Goal: Complete application form: Complete application form

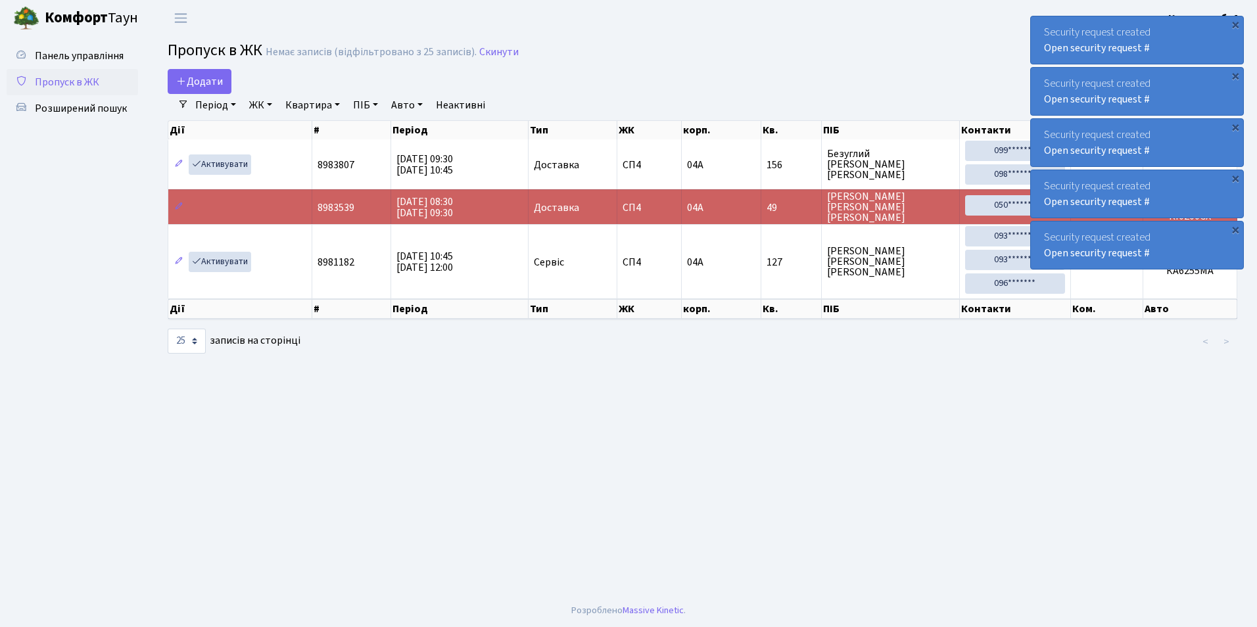
select select "25"
click at [200, 78] on span "Додати" at bounding box center [199, 81] width 47 height 14
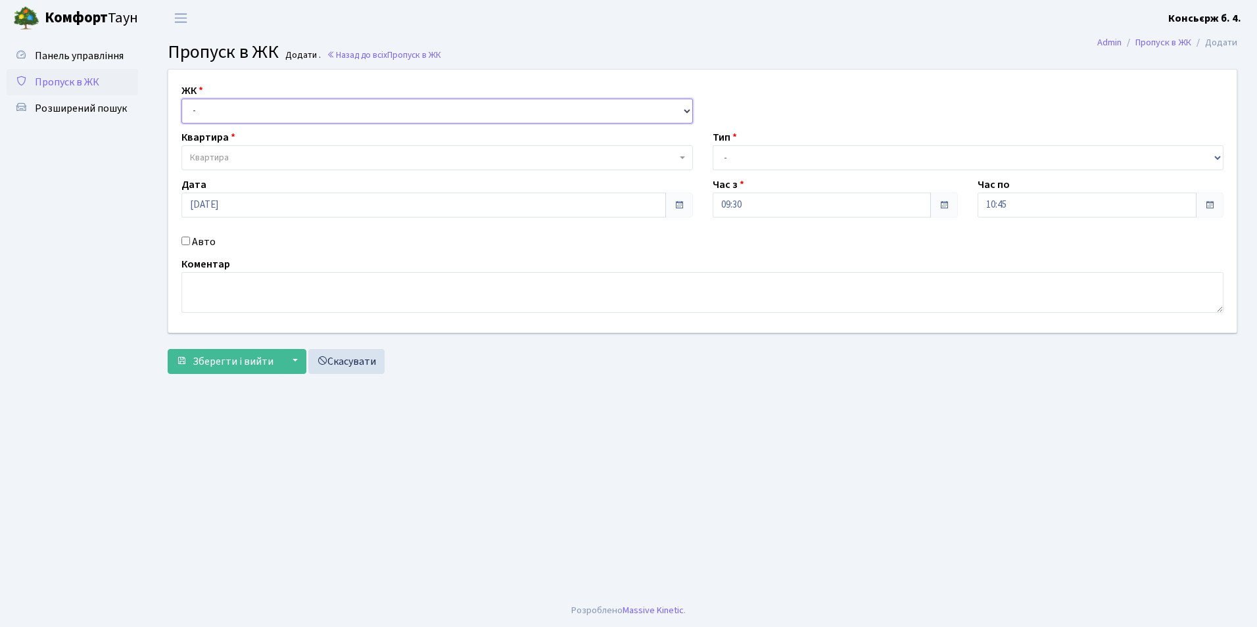
click at [191, 110] on select "- СП4, Столичне шосе, 5" at bounding box center [436, 111] width 511 height 25
select select "325"
click at [181, 99] on select "- СП4, Столичне шосе, 5" at bounding box center [436, 111] width 511 height 25
select select
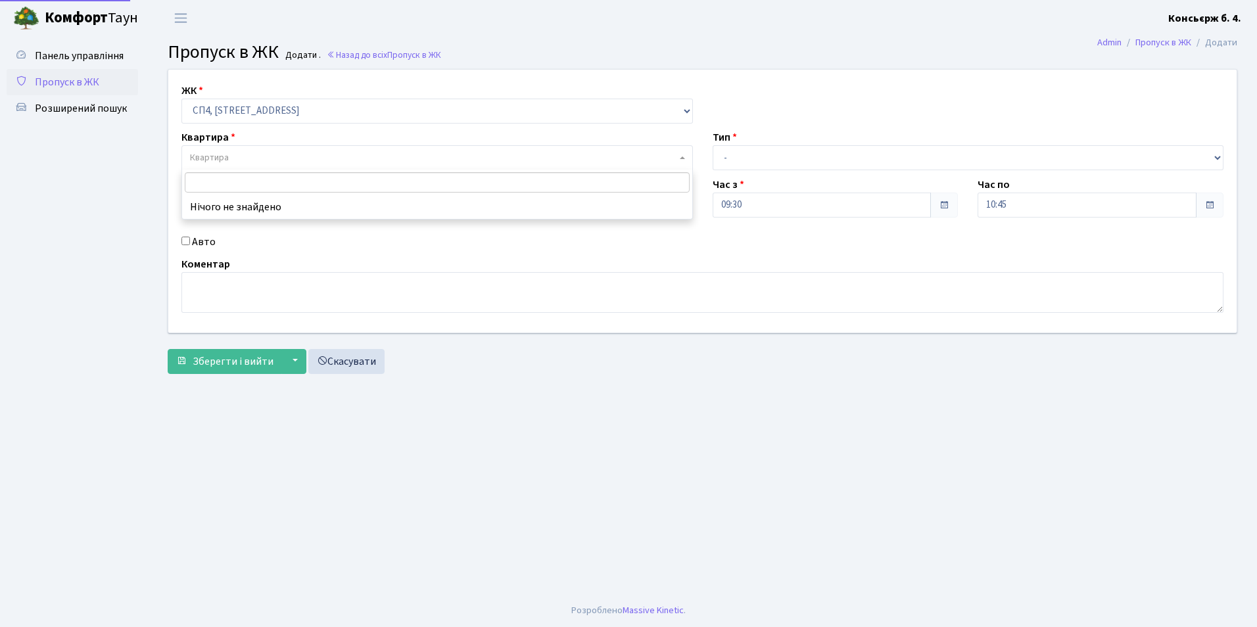
click at [215, 156] on span "Квартира" at bounding box center [209, 157] width 39 height 13
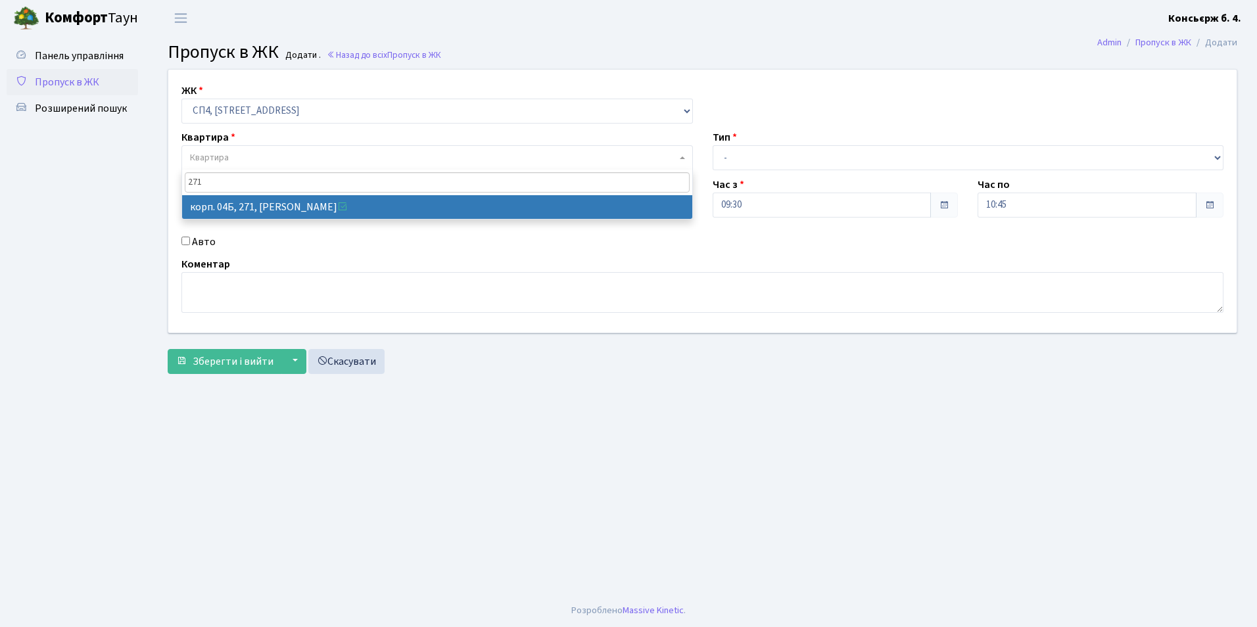
type input "271"
select select "21299"
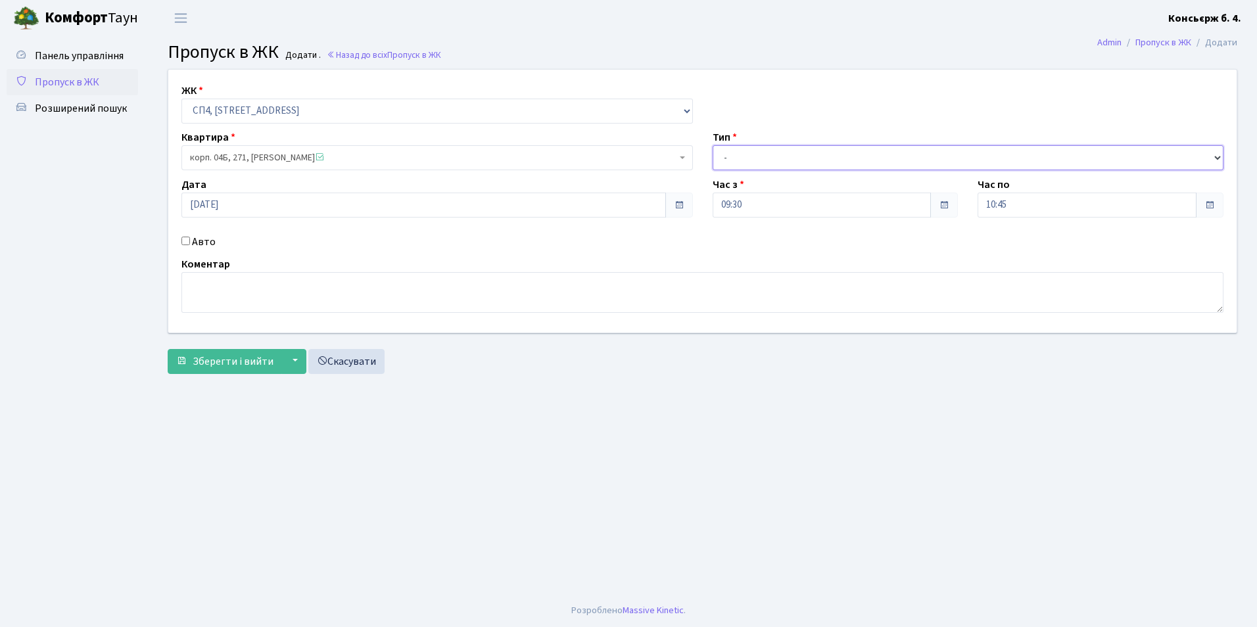
click at [728, 156] on select "- Доставка Таксі Гості Сервіс" at bounding box center [968, 157] width 511 height 25
select select "18"
click at [713, 145] on select "- Доставка Таксі Гості Сервіс" at bounding box center [968, 157] width 511 height 25
click at [241, 360] on span "Зберегти і вийти" at bounding box center [233, 361] width 81 height 14
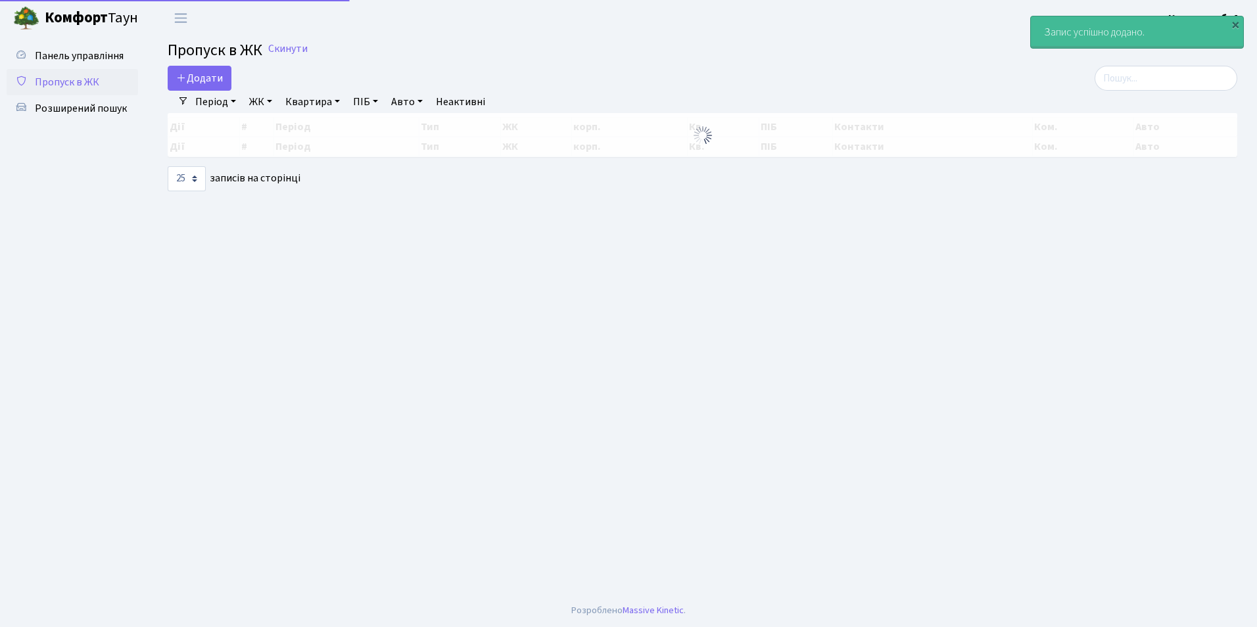
select select "25"
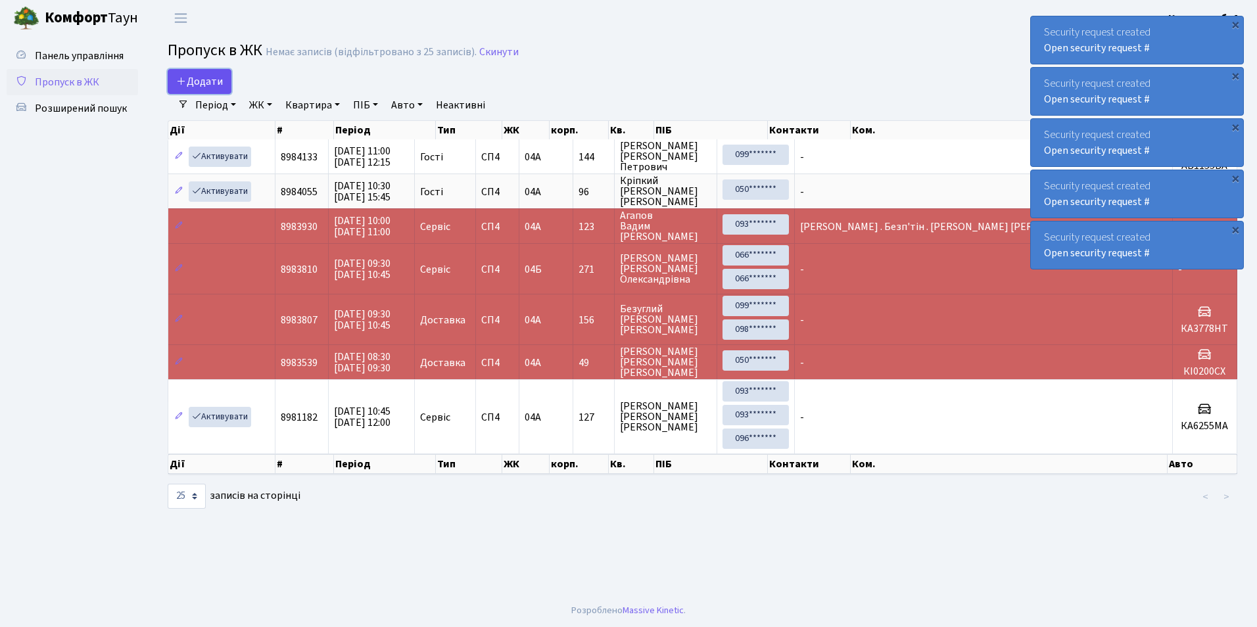
click at [202, 81] on span "Додати" at bounding box center [199, 81] width 47 height 14
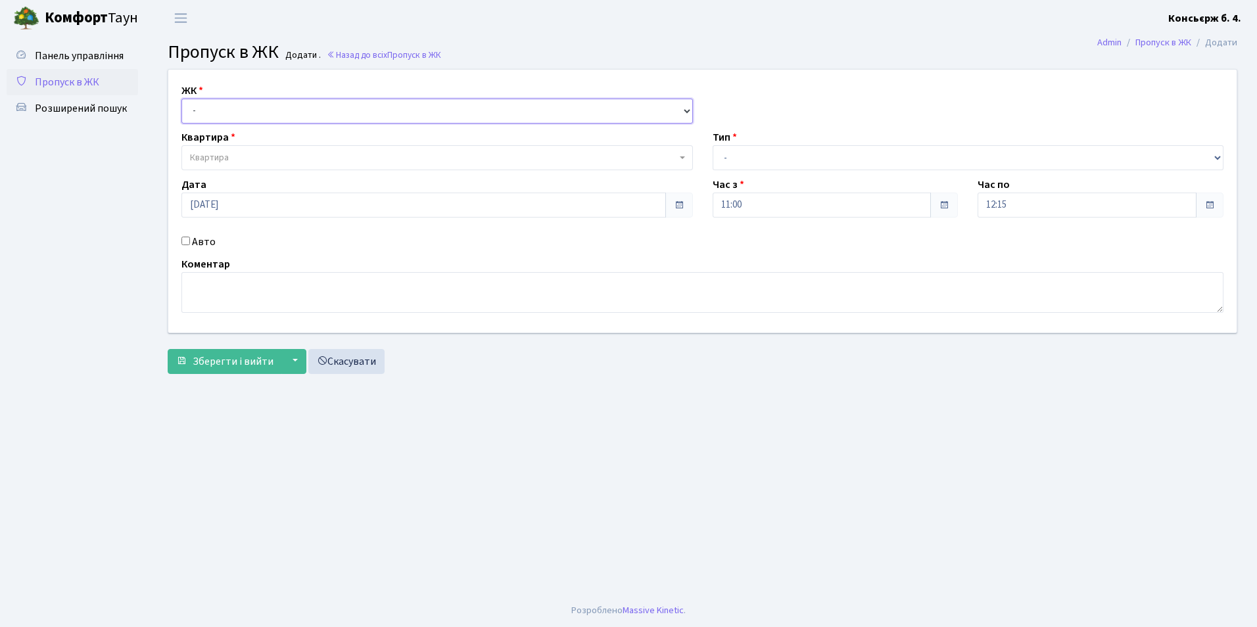
click at [196, 110] on select "- [STREET_ADDRESS]" at bounding box center [436, 111] width 511 height 25
select select "325"
click at [181, 99] on select "- [STREET_ADDRESS]" at bounding box center [436, 111] width 511 height 25
select select
click at [224, 155] on span "Квартира" at bounding box center [209, 157] width 39 height 13
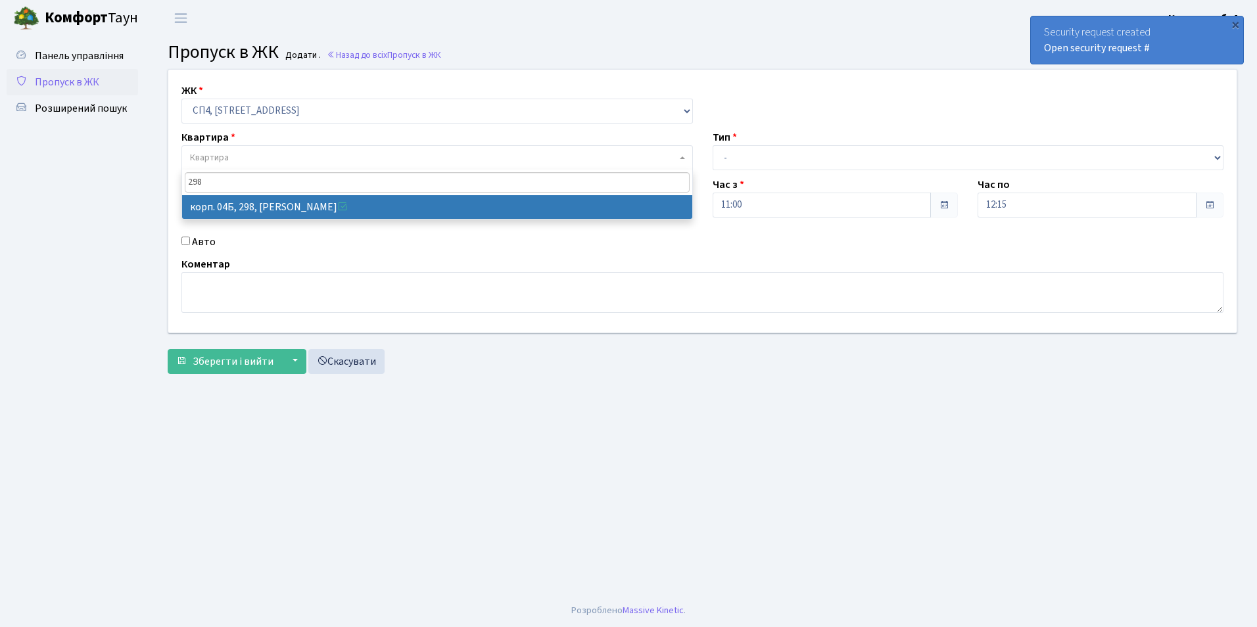
type input "298"
select select "21326"
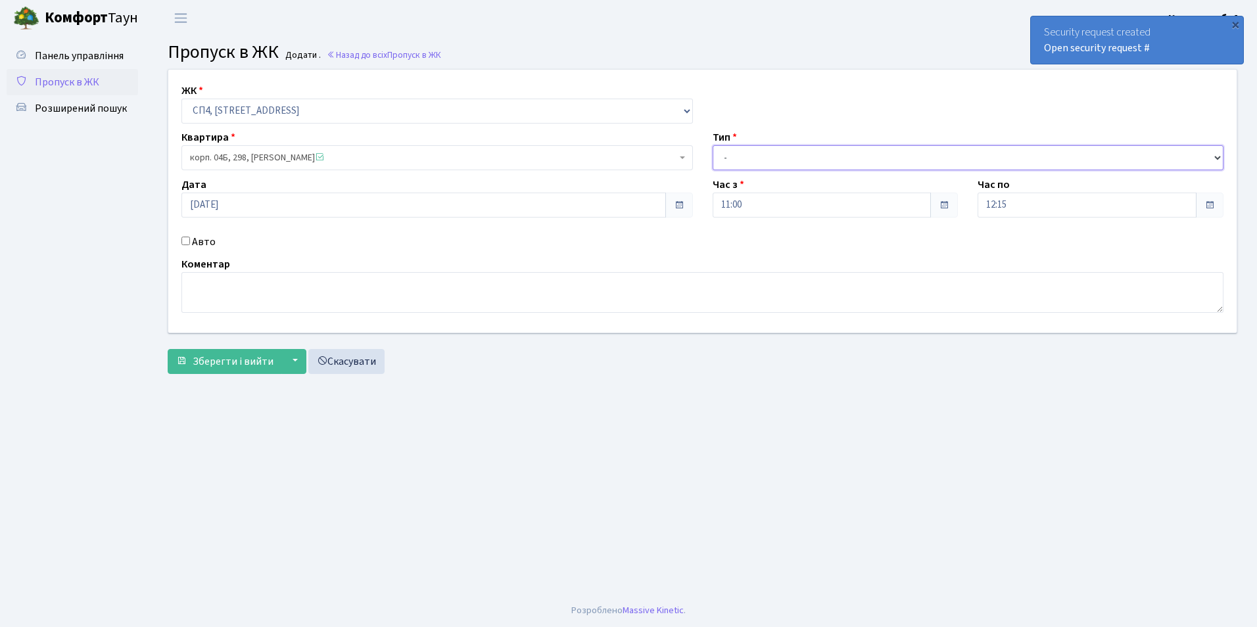
click at [724, 160] on select "- Доставка Таксі Гості Сервіс" at bounding box center [968, 157] width 511 height 25
select select "18"
click at [713, 145] on select "- Доставка Таксі Гості Сервіс" at bounding box center [968, 157] width 511 height 25
click at [212, 362] on span "Зберегти і вийти" at bounding box center [233, 361] width 81 height 14
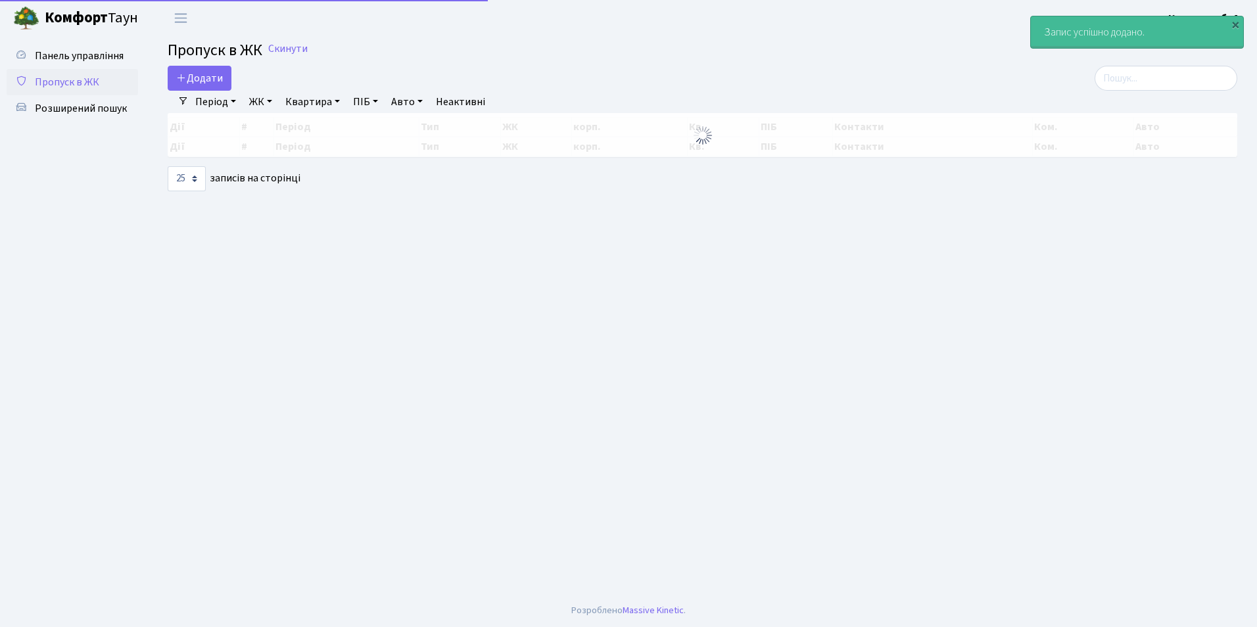
select select "25"
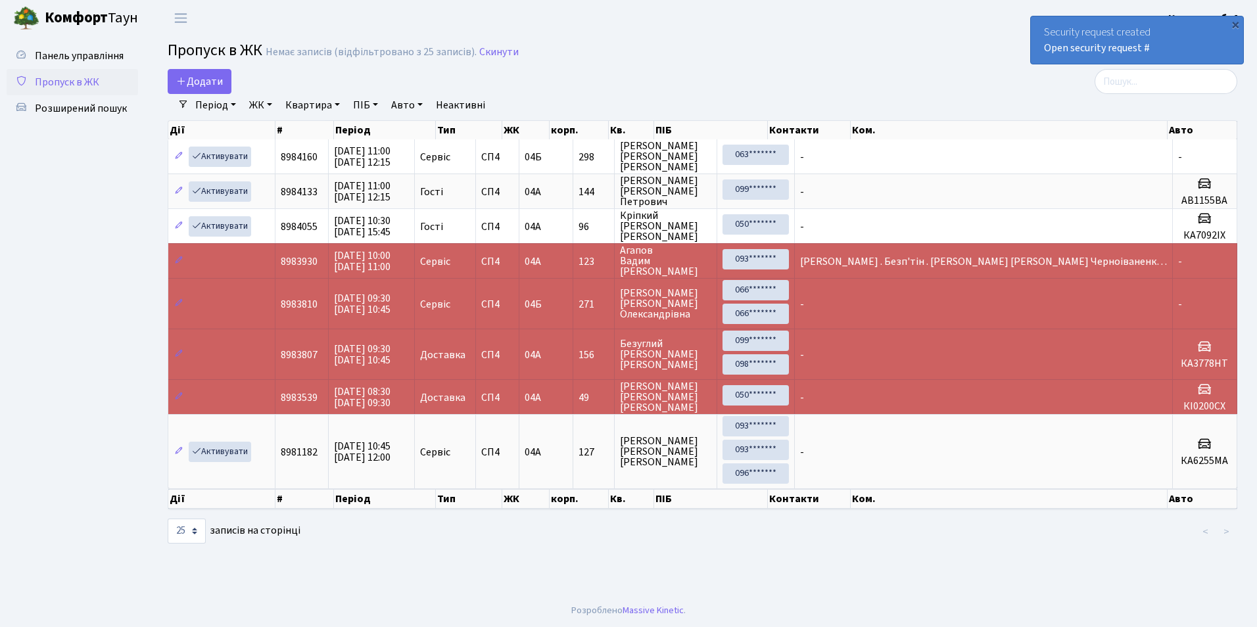
drag, startPoint x: 643, startPoint y: 108, endPoint x: 669, endPoint y: 45, distance: 68.7
click at [669, 45] on h2 "Пропуск в ЖК Немає записів (відфільтровано з 25 записів). Скинути" at bounding box center [703, 52] width 1070 height 22
